Goal: Information Seeking & Learning: Learn about a topic

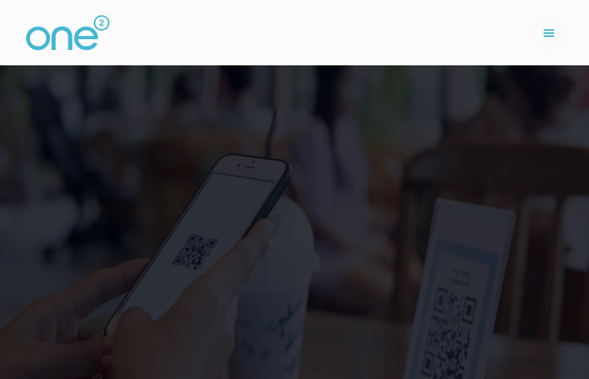
type input "MBwSPQbVxA"
type input "FtZNTXwRdLr"
type input "3057964131"
type input "[EMAIL_ADDRESS][DOMAIN_NAME]"
type input "kFOrMabTZyG"
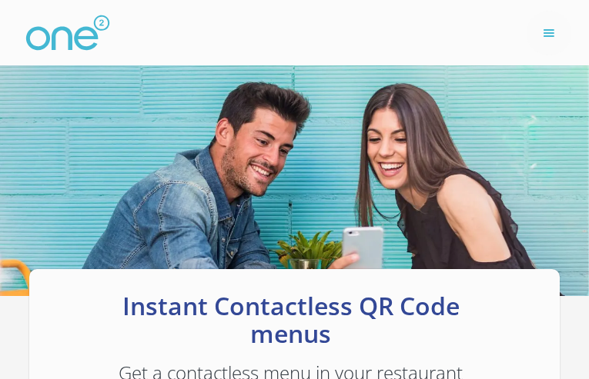
type input "OSbUZRygvbdK"
type input "[EMAIL_ADDRESS][DOMAIN_NAME]"
type input "6561305215"
type input "KNOjoCeqCbu"
type input "EseeFzqx"
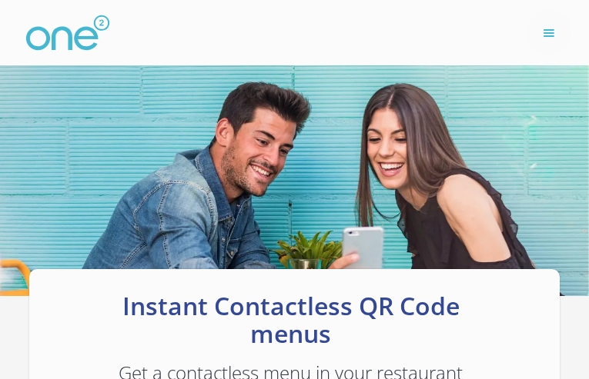
type input "[EMAIL_ADDRESS][DOMAIN_NAME]"
type input "5304199497"
type input "WDmmfzBZJxZg"
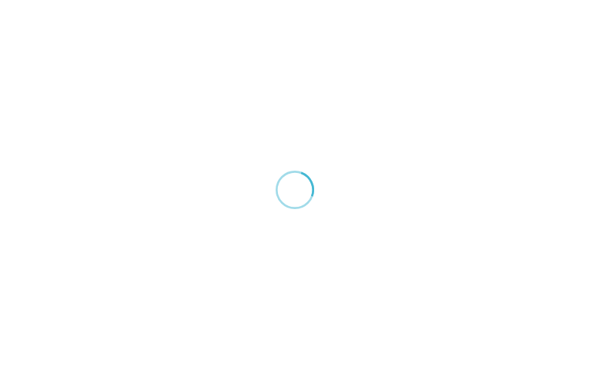
type input "xFpqCxTokifZkw"
type input "[EMAIL_ADDRESS][DOMAIN_NAME]"
type input "5063061947"
type input "CzAimnKRq"
type input "hdXAzzaFyNeNoNy"
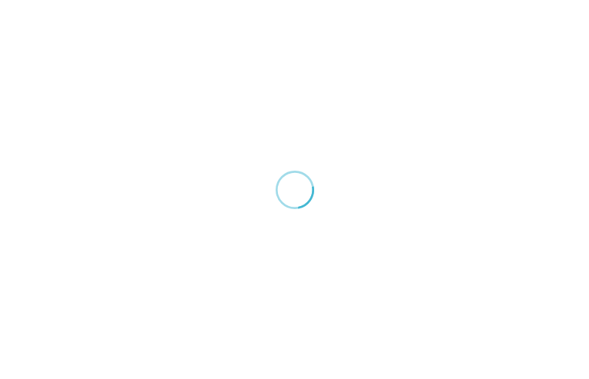
type input "QhykZjHygYJY"
type input "6681556467"
type input "[EMAIL_ADDRESS][DOMAIN_NAME]"
type input "ANMKLwyn"
